Goal: Answer question/provide support

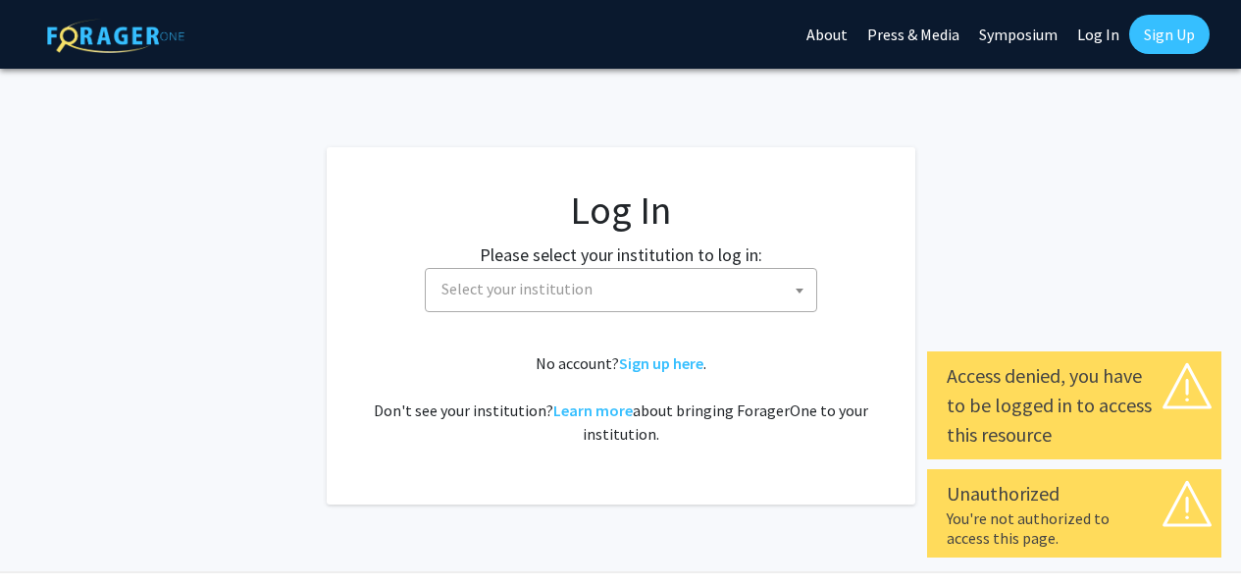
select select
click at [736, 304] on span "Select your institution" at bounding box center [625, 289] width 383 height 40
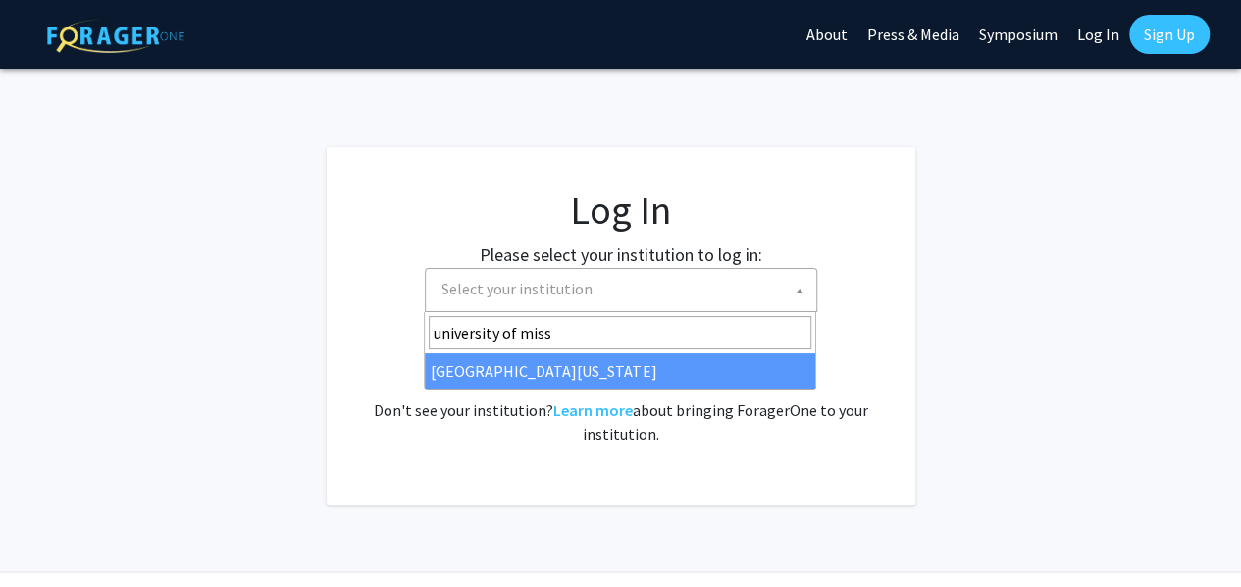
type input "university of miss"
select select "33"
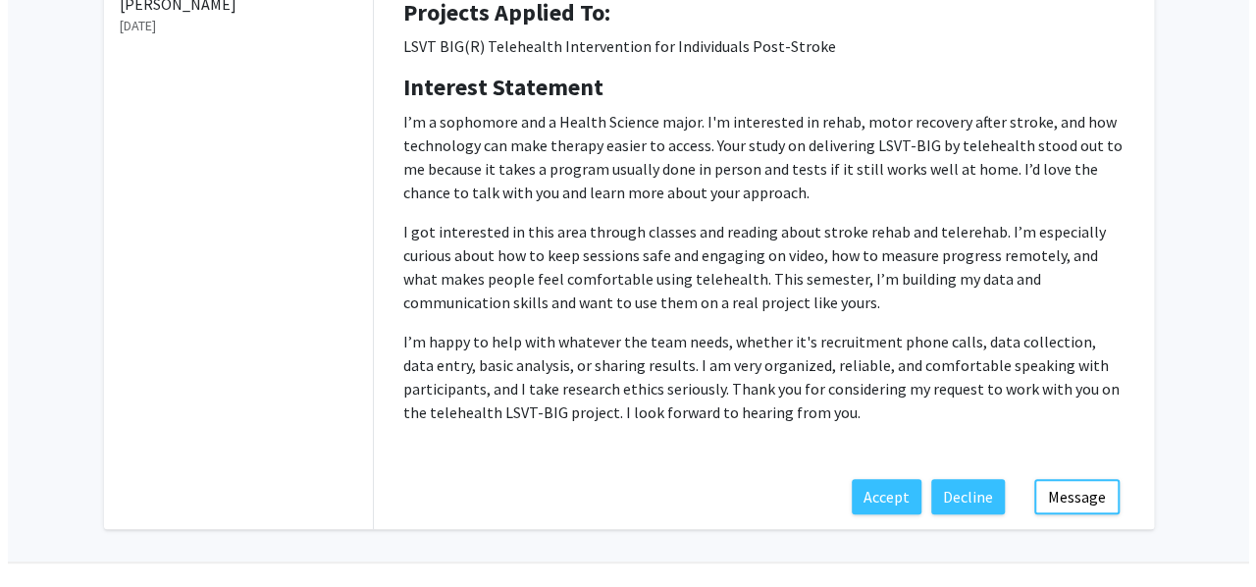
scroll to position [338, 0]
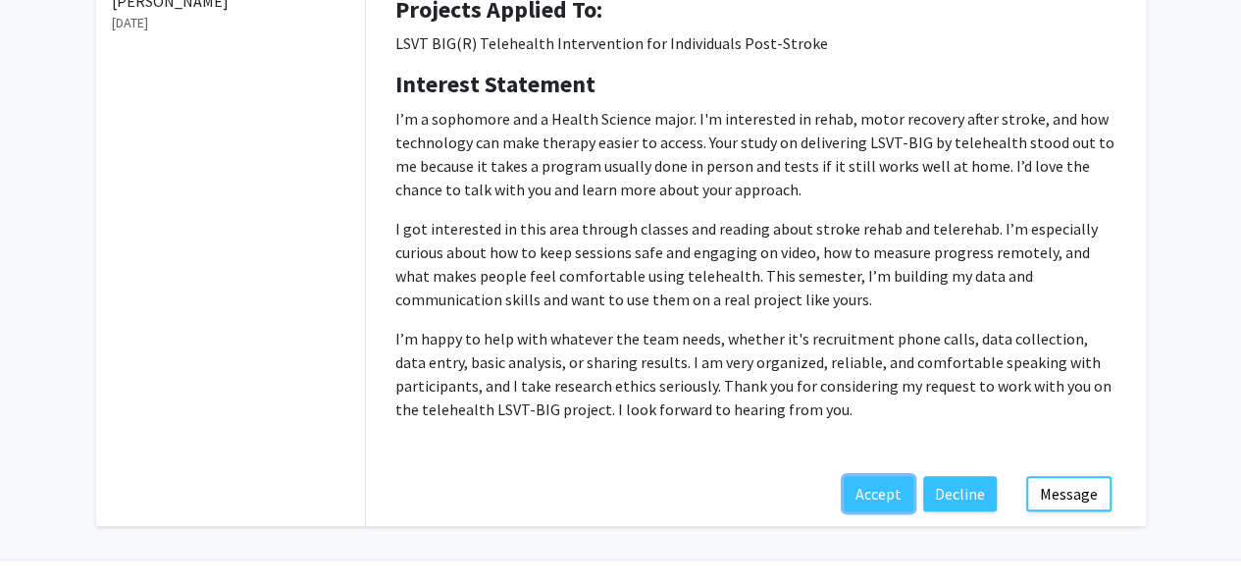
click at [883, 501] on button "Accept" at bounding box center [879, 493] width 70 height 35
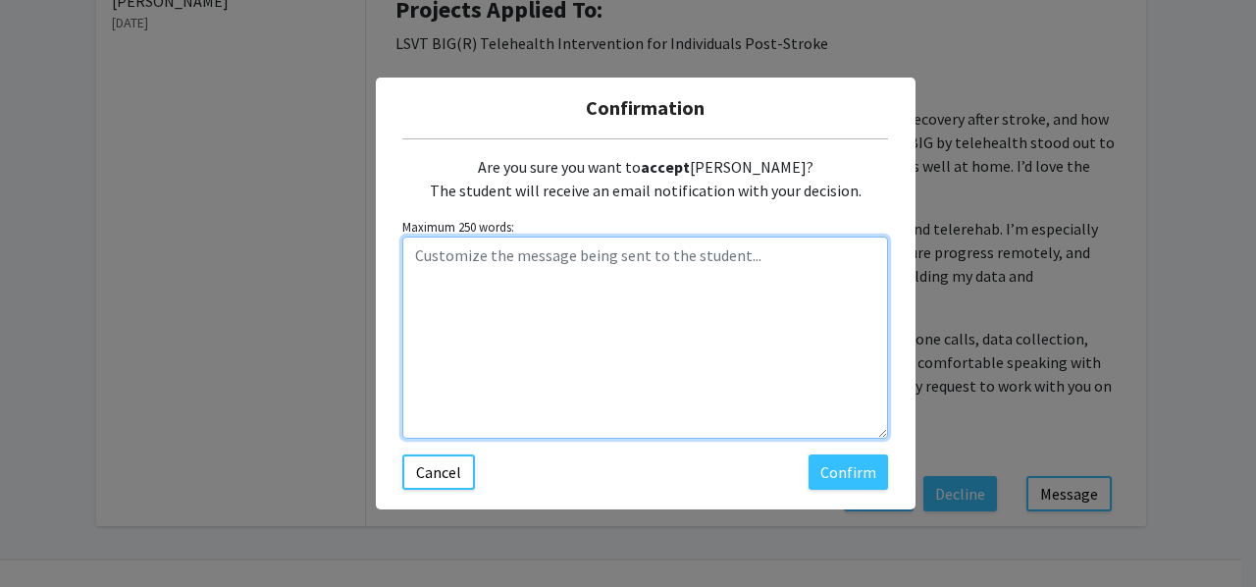
click at [596, 262] on textarea "Customize the message being sent to the student..." at bounding box center [645, 337] width 486 height 202
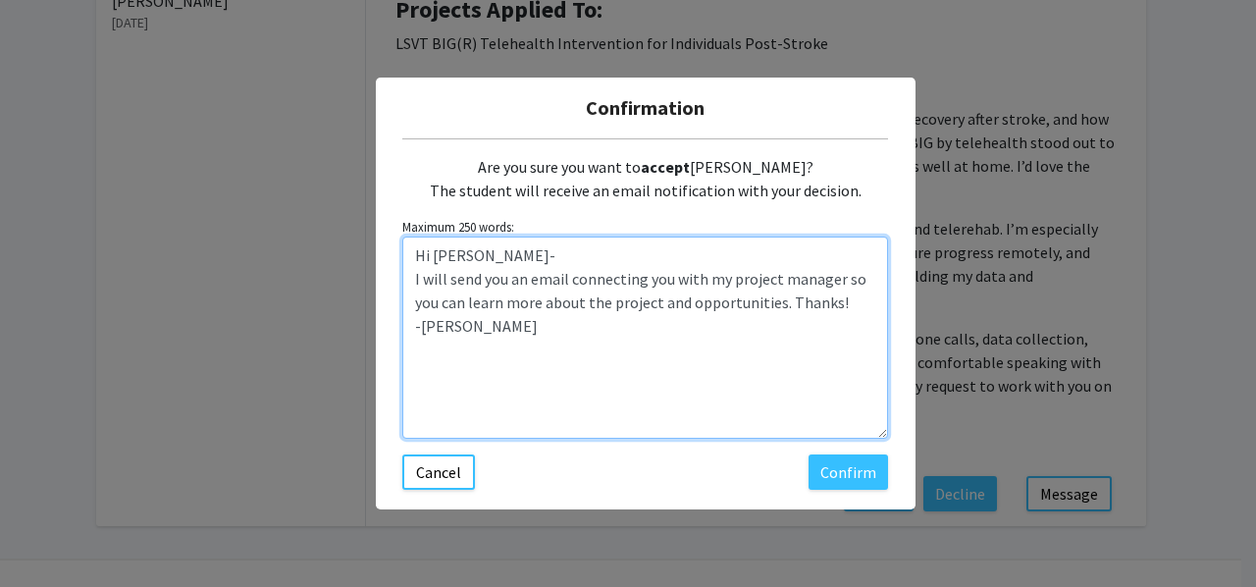
type textarea "Hi [PERSON_NAME]- I will send you an email connecting you with my project manag…"
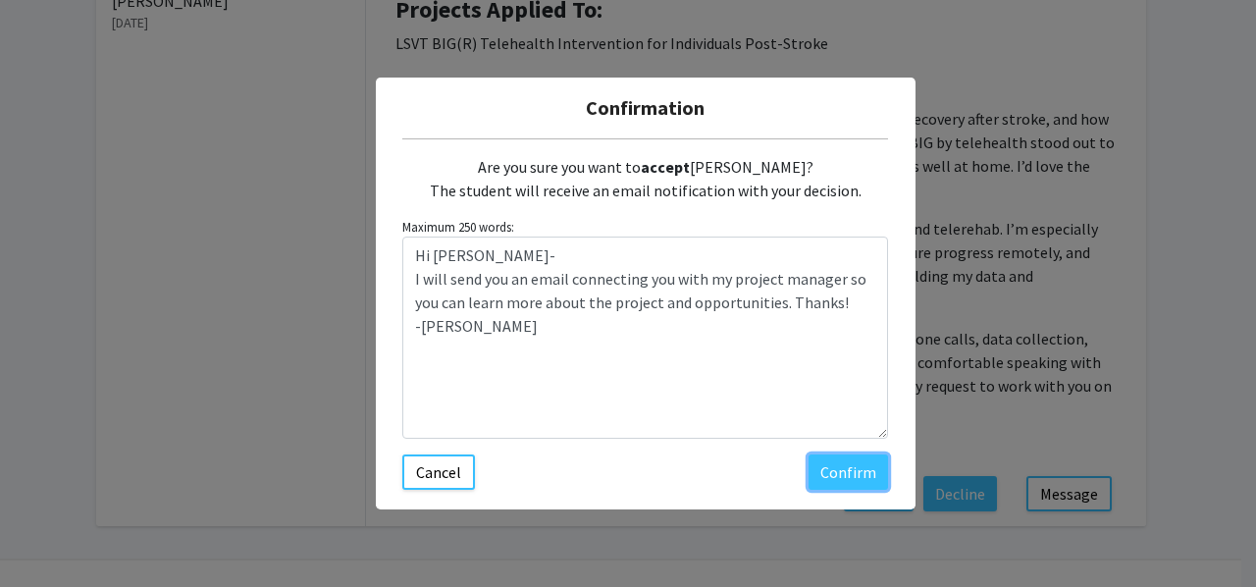
click at [814, 462] on button "Confirm" at bounding box center [847, 471] width 79 height 35
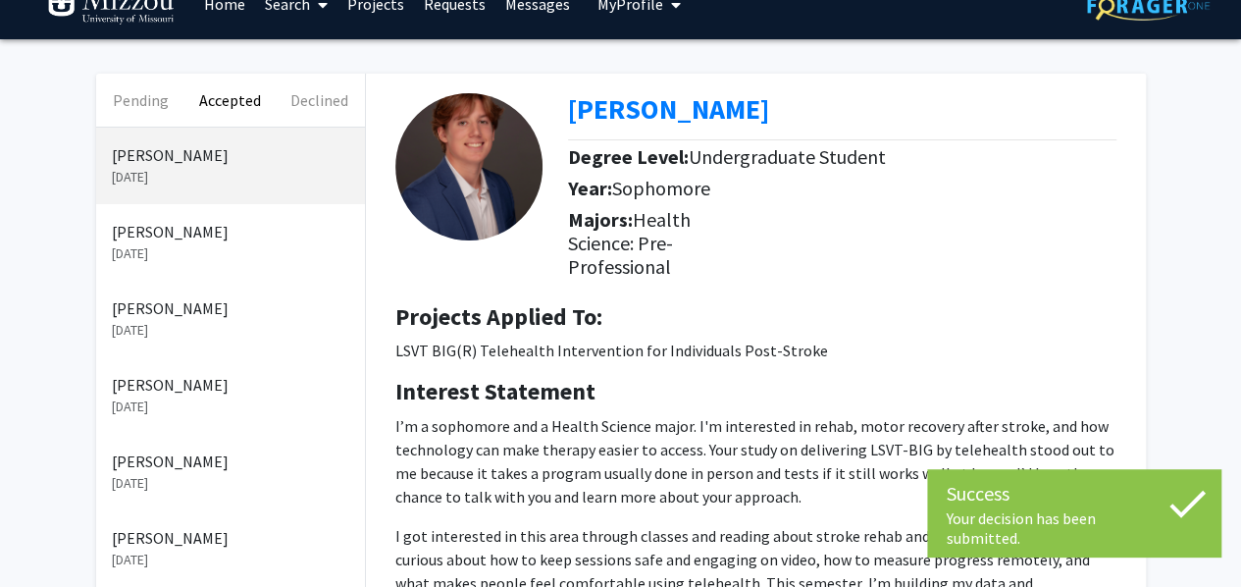
scroll to position [31, 0]
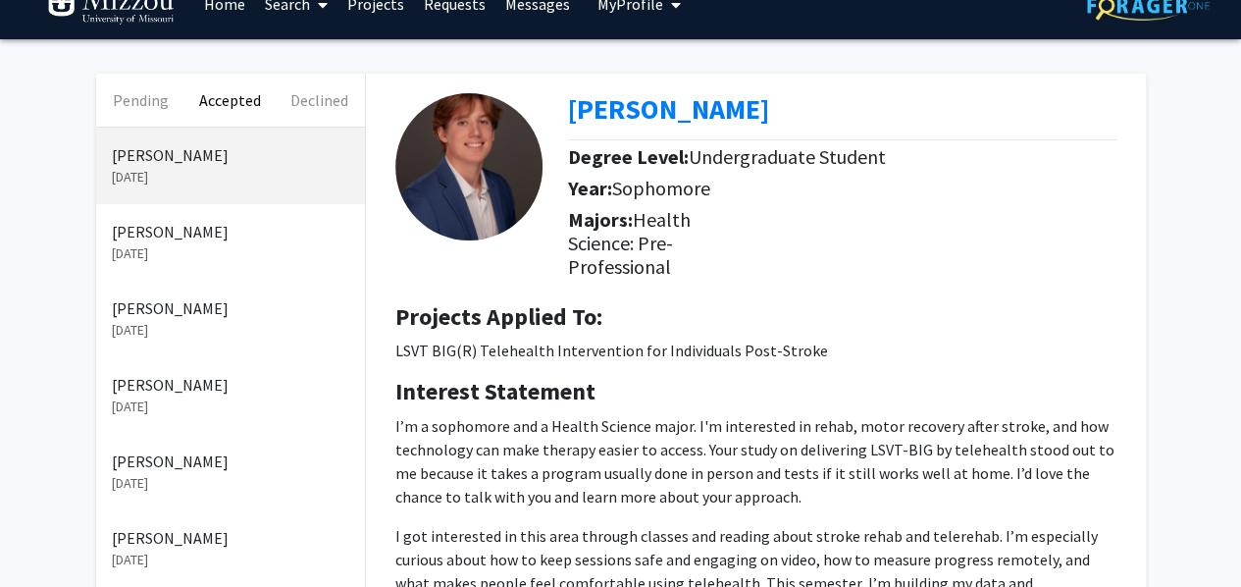
click at [695, 117] on b "[PERSON_NAME]" at bounding box center [668, 108] width 201 height 35
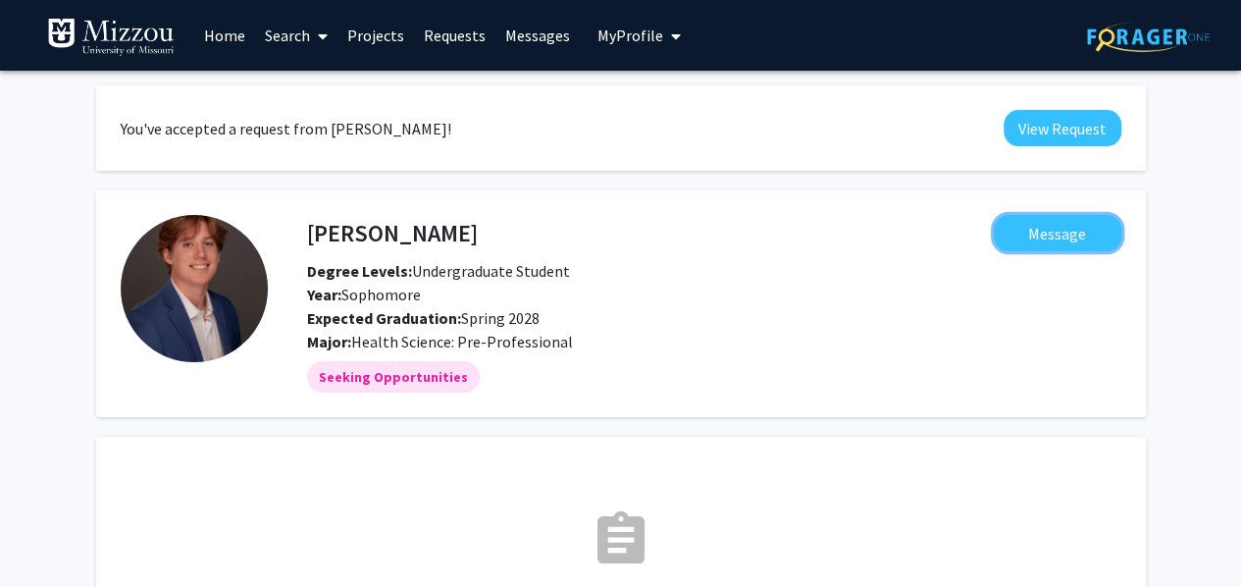
click at [1073, 234] on button "Message" at bounding box center [1058, 233] width 128 height 36
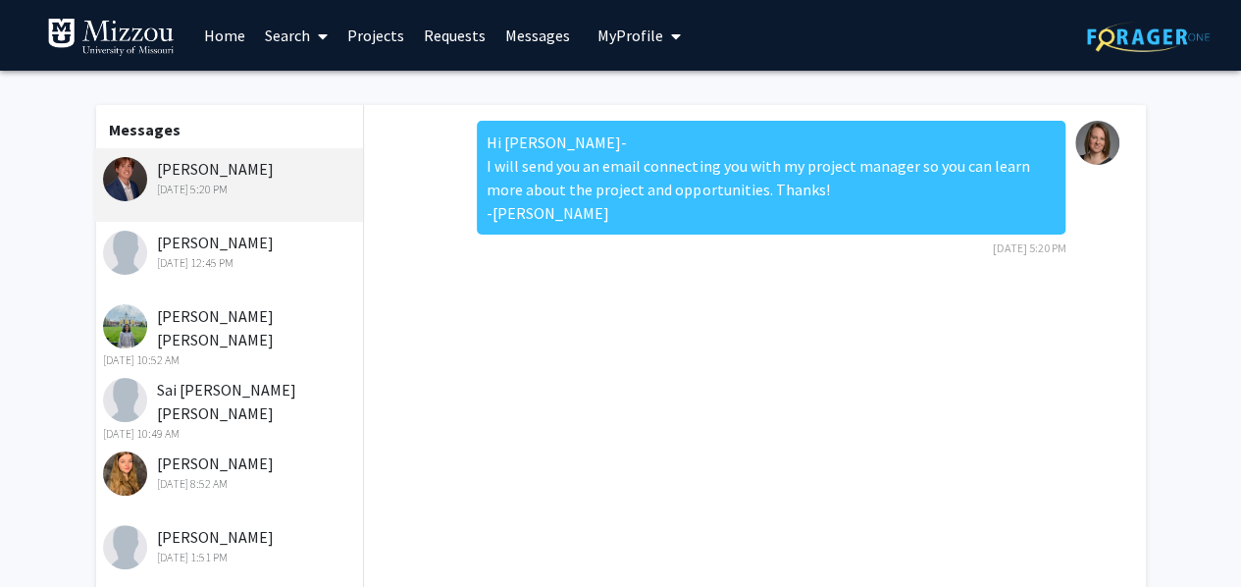
scroll to position [308, 0]
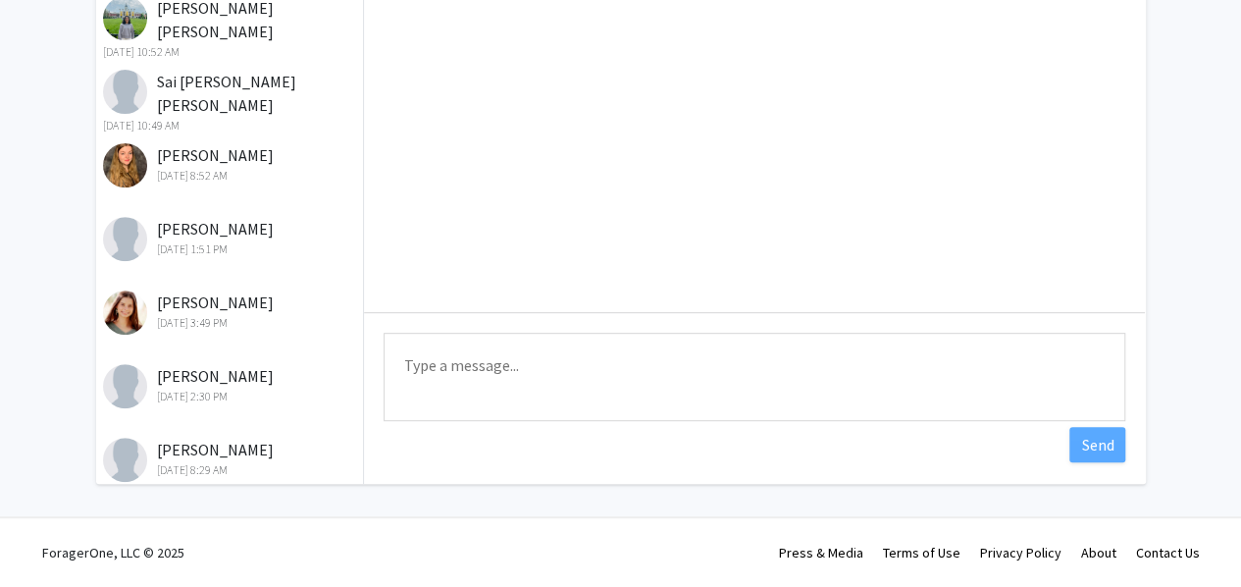
click at [770, 389] on textarea "Type a message" at bounding box center [755, 377] width 742 height 88
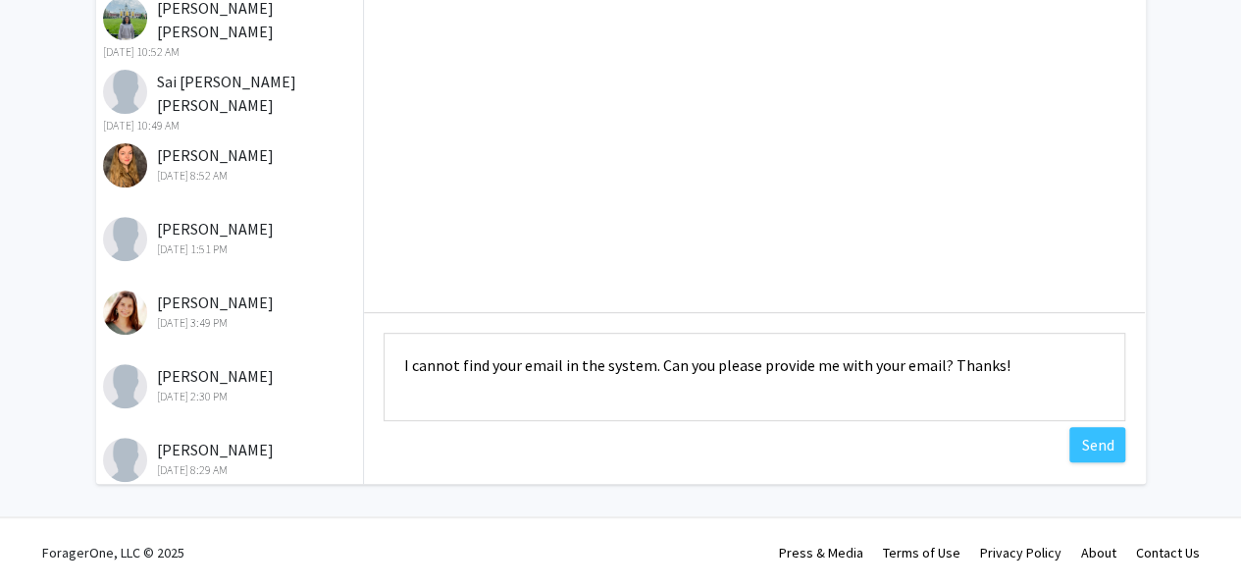
type textarea "I cannot find your email in the system. Can you please provide me with your ema…"
click at [1085, 456] on button "Send" at bounding box center [1097, 444] width 56 height 35
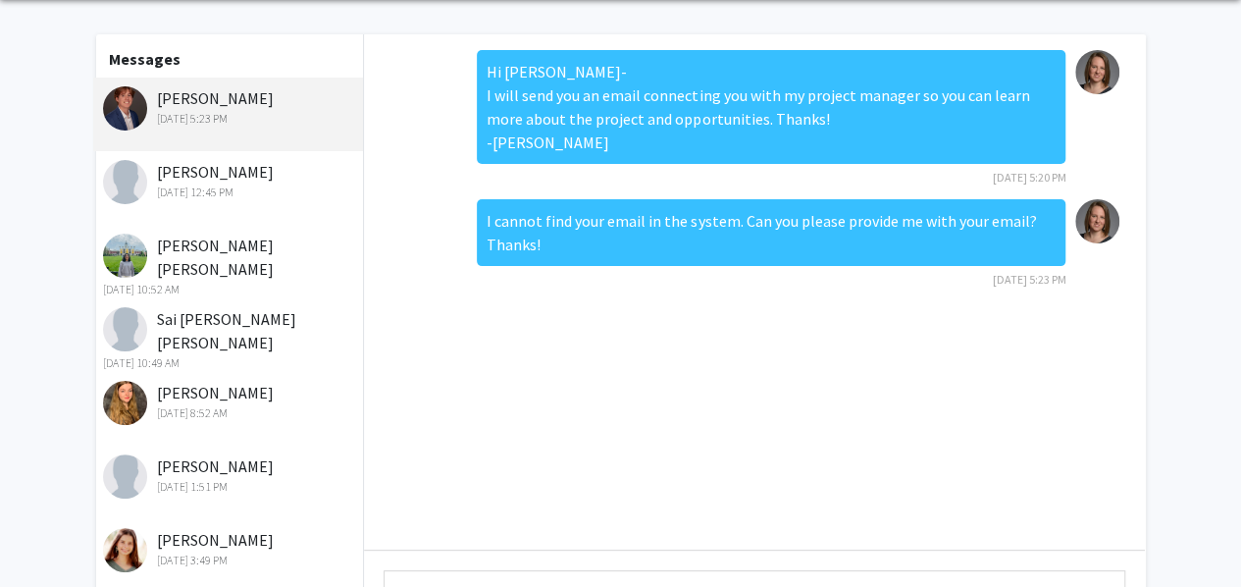
scroll to position [0, 0]
